Goal: Communication & Community: Answer question/provide support

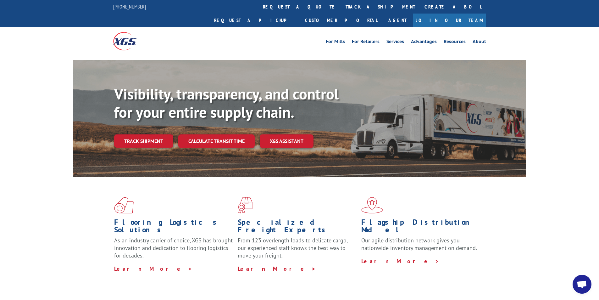
scroll to position [560, 0]
click at [585, 287] on span "Open chat" at bounding box center [582, 284] width 10 height 9
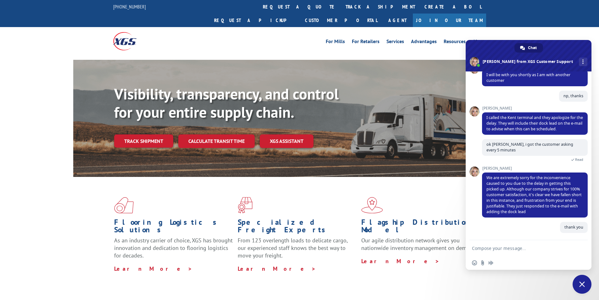
click at [524, 247] on textarea "Compose your message..." at bounding box center [521, 248] width 99 height 6
paste textarea "Hello My name is [PERSON_NAME] from Tforce Worldwide [PHONE_NUMBER] Email [EMAI…"
type textarea "Hello My name is [PERSON_NAME] from Tforce Worldwide [PHONE_NUMBER] Email [EMAI…"
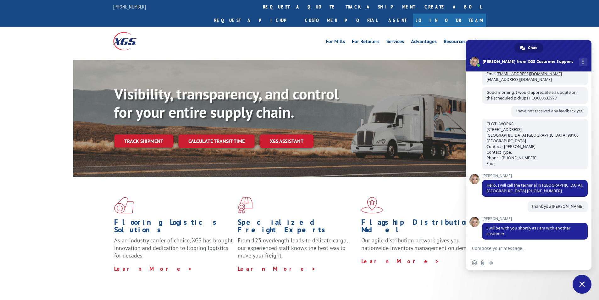
scroll to position [376, 0]
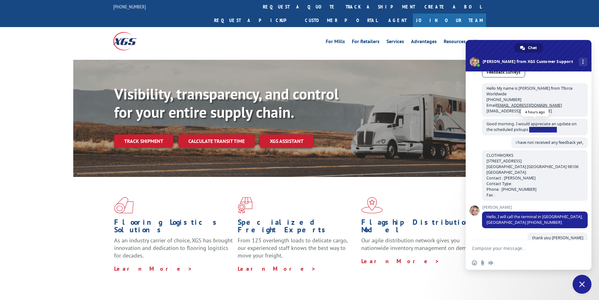
drag, startPoint x: 529, startPoint y: 135, endPoint x: 565, endPoint y: 136, distance: 35.5
click at [565, 135] on span "Good morning. I would appreciate an update on the scheduled pickups FCO000633977" at bounding box center [535, 127] width 106 height 17
copy span "FCO000633977"
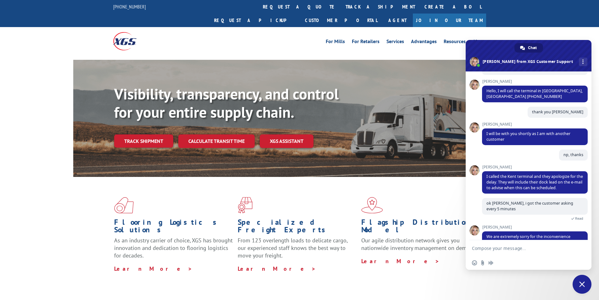
scroll to position [596, 0]
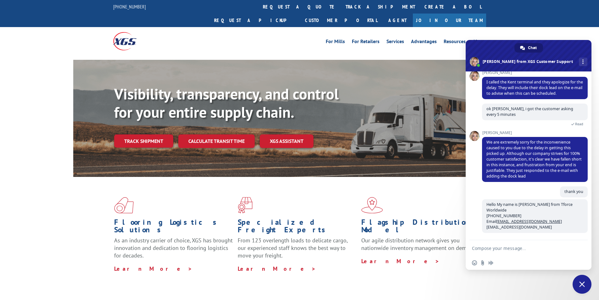
click at [536, 246] on textarea "Compose your message..." at bounding box center [521, 248] width 99 height 6
paste textarea "FCO000633977"
type textarea "please cancel this pick up for [DATE] FCO000633977"
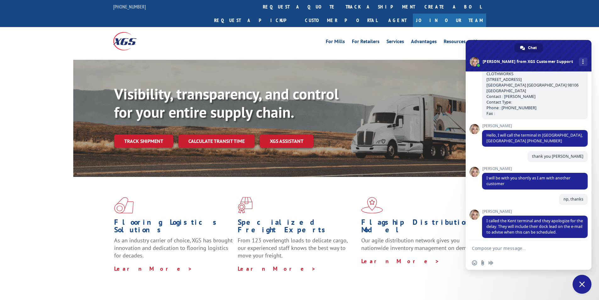
scroll to position [426, 0]
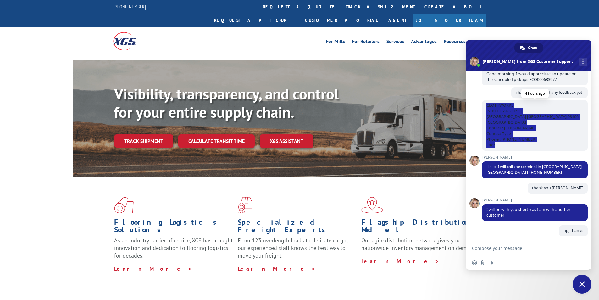
drag, startPoint x: 532, startPoint y: 111, endPoint x: 572, endPoint y: 145, distance: 52.8
click at [572, 145] on span "CLOTHWORKS [STREET_ADDRESS] Contact : [PERSON_NAME] Contact Type: Phone : [PHON…" at bounding box center [535, 125] width 106 height 51
copy span "CLOTHWORKS [STREET_ADDRESS] Contact : [PERSON_NAME] Contact Type: Phone : [PHON…"
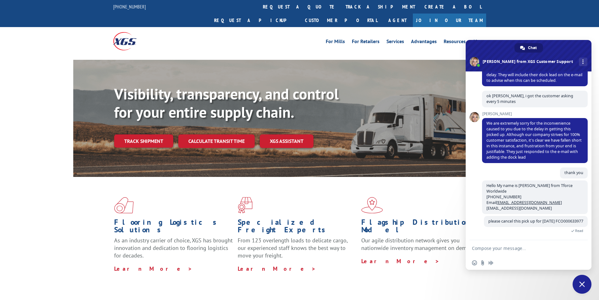
click at [534, 248] on textarea "Compose your message..." at bounding box center [521, 248] width 99 height 6
paste textarea "CLOTHWORKS [STREET_ADDRESS] Contact : [PERSON_NAME] Contact Type: Phone : [PHON…"
type textarea "CLOTHWORKS [STREET_ADDRESS] Contact : [PERSON_NAME] Contact Type: Phone : [PHON…"
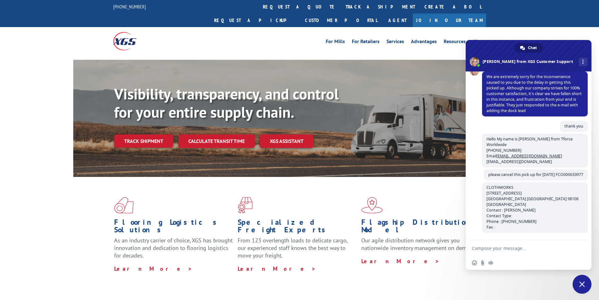
scroll to position [661, 0]
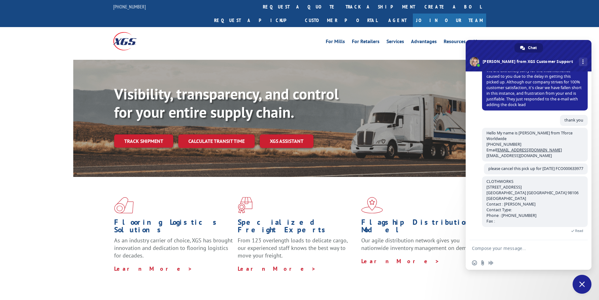
click at [521, 248] on textarea "Compose your message..." at bounding box center [521, 248] width 99 height 6
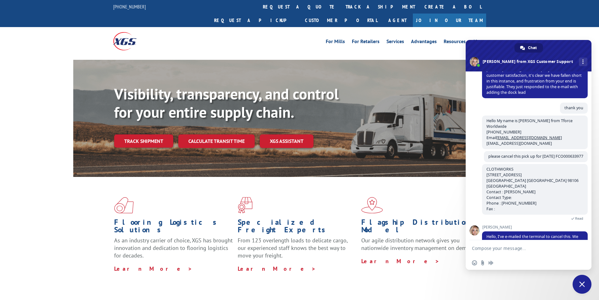
scroll to position [688, 0]
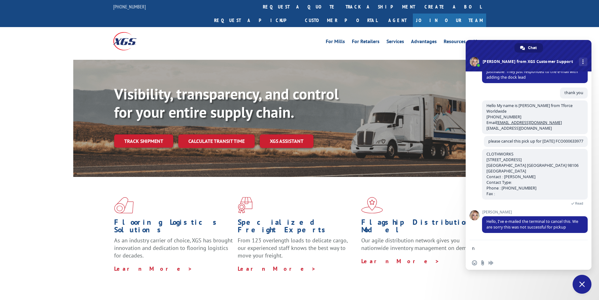
type textarea "np"
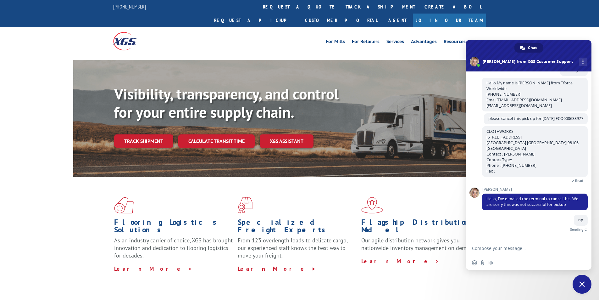
scroll to position [704, 0]
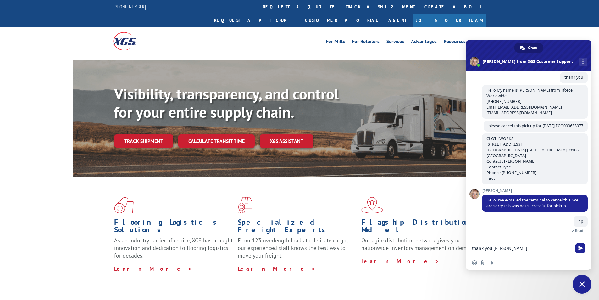
type textarea "thank you [PERSON_NAME]"
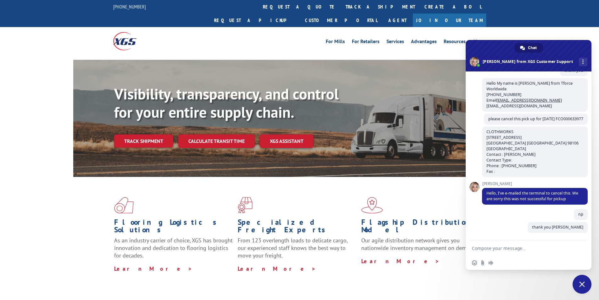
scroll to position [711, 0]
type textarea "for all of your help"
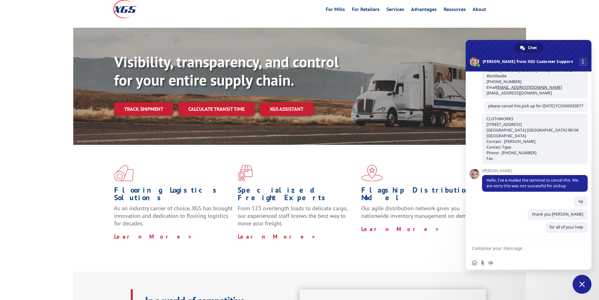
scroll to position [63, 0]
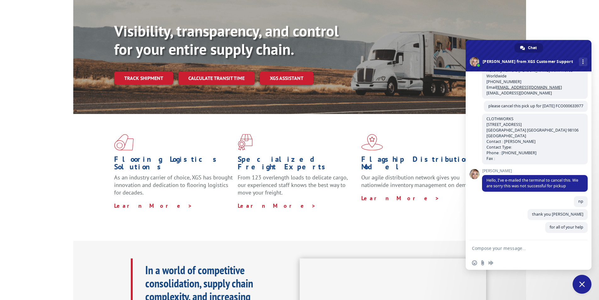
click at [581, 281] on span "Close chat" at bounding box center [582, 284] width 6 height 6
